Goal: Task Accomplishment & Management: Use online tool/utility

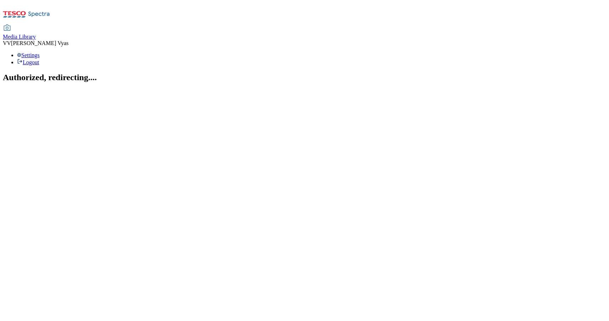
click at [36, 34] on div "Media Library" at bounding box center [19, 37] width 33 height 6
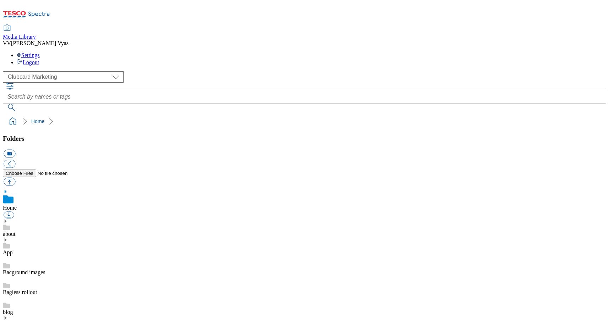
scroll to position [1, 0]
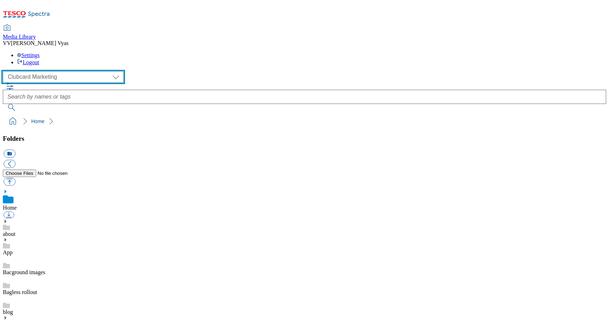
select select "flare-ghs-mktg"
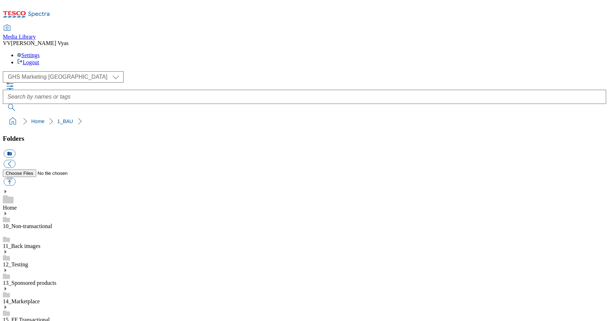
click at [8, 321] on icon at bounding box center [5, 325] width 5 height 5
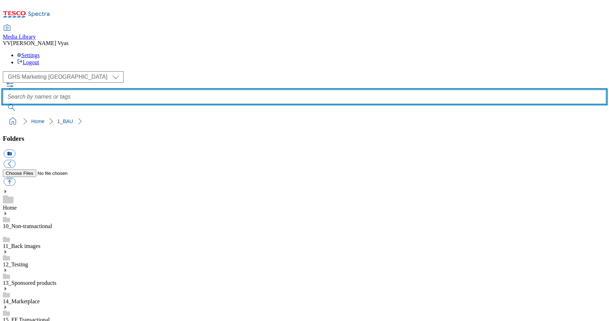
click at [255, 90] on input "text" at bounding box center [304, 97] width 603 height 14
type input "tesco mobile"
click at [21, 104] on button "submit" at bounding box center [12, 107] width 18 height 7
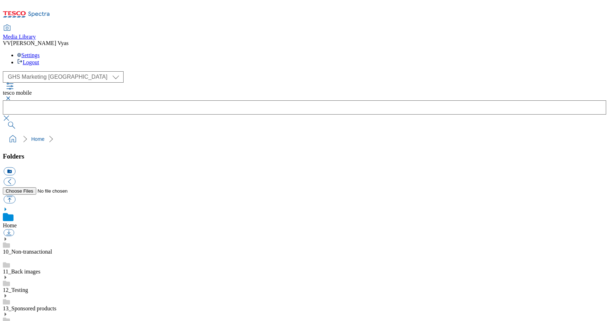
click at [11, 96] on button "button" at bounding box center [7, 98] width 9 height 4
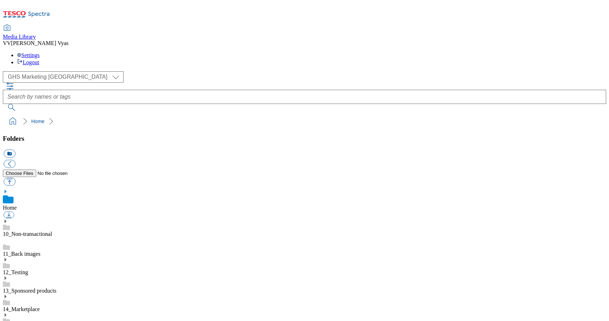
scroll to position [198, 0]
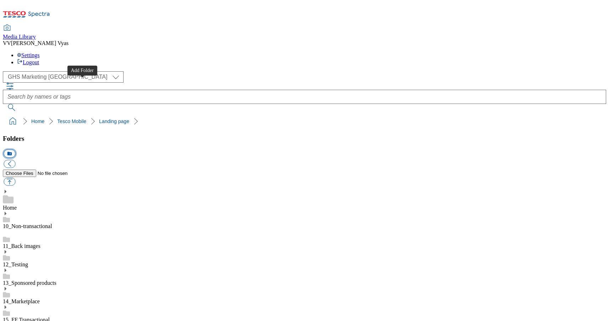
click at [15, 150] on button "icon_new_folder" at bounding box center [10, 154] width 12 height 8
type input "2533"
click at [15, 178] on button "button" at bounding box center [10, 182] width 12 height 8
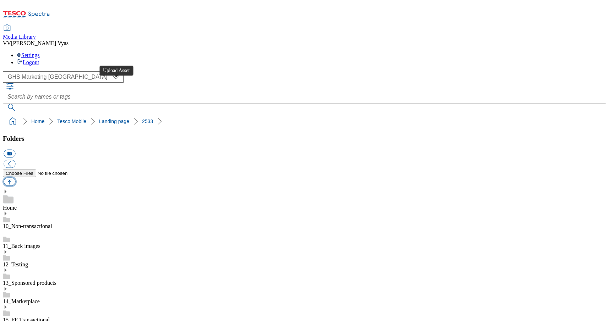
type input "C:\fakepath\2533-WF-521941-Tesco-Mobile---Mircosite-Banner-Update-iPhone17.jpg"
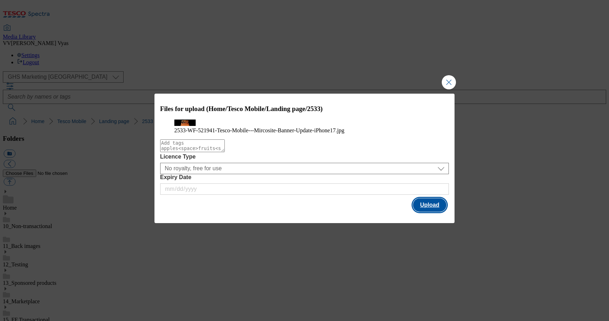
click at [428, 212] on button "Upload" at bounding box center [429, 204] width 33 height 13
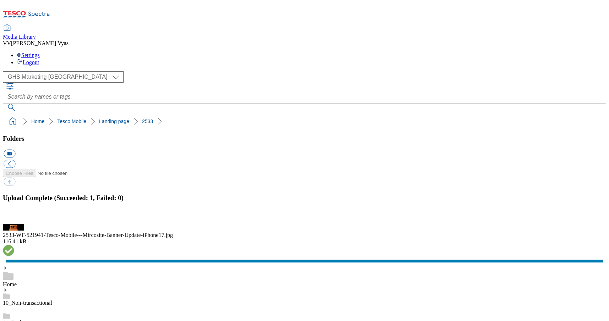
drag, startPoint x: 602, startPoint y: 170, endPoint x: 585, endPoint y: 172, distance: 16.5
click at [14, 217] on button "button" at bounding box center [9, 220] width 11 height 7
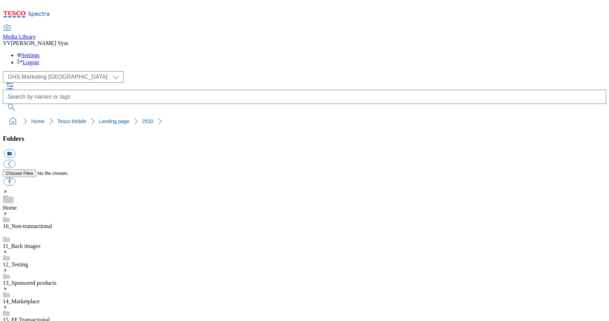
drag, startPoint x: 152, startPoint y: 68, endPoint x: 1, endPoint y: 66, distance: 150.9
click at [3, 115] on nav "Home Tesco Mobile Landing page 2533" at bounding box center [304, 121] width 603 height 13
copy ol "Home Tesco Mobile Landing page 2533"
